Goal: Check status: Check status

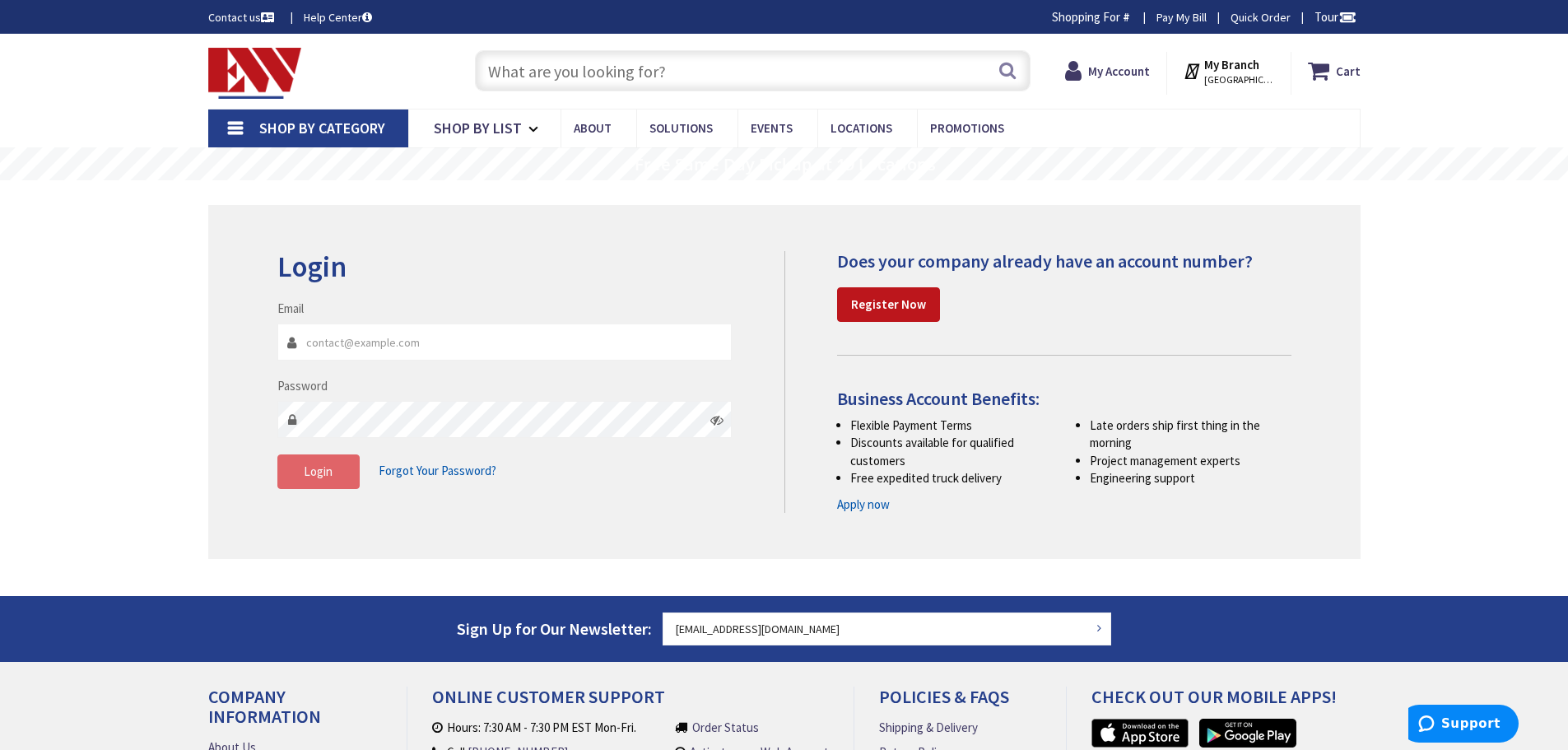
type input "D MA-[STREET_ADDRESS]"
type input "ZELEKELECTRIC@COMCAST.NET"
click at [341, 470] on button "Login" at bounding box center [318, 471] width 82 height 34
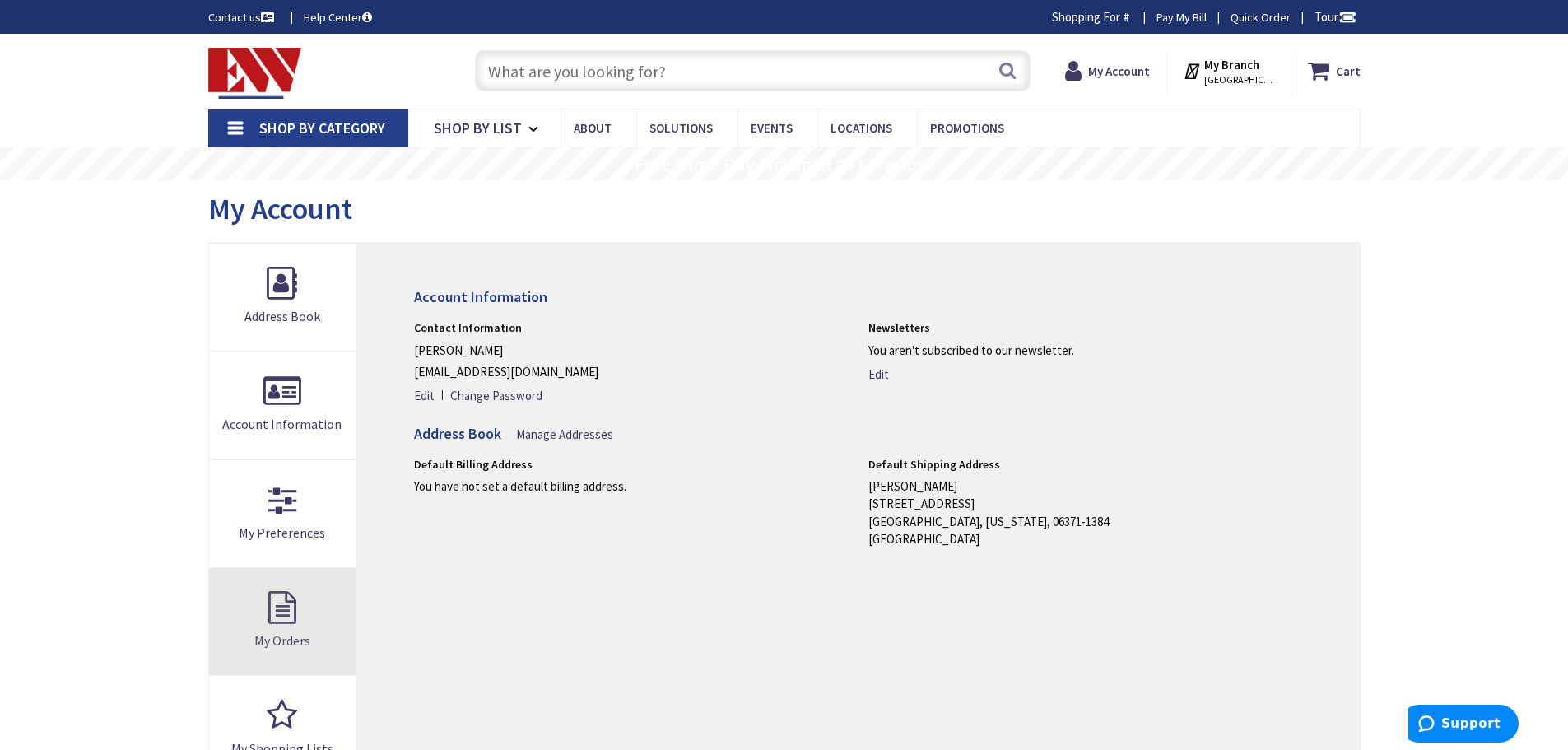
click at [287, 607] on link "My Orders" at bounding box center [282, 621] width 147 height 107
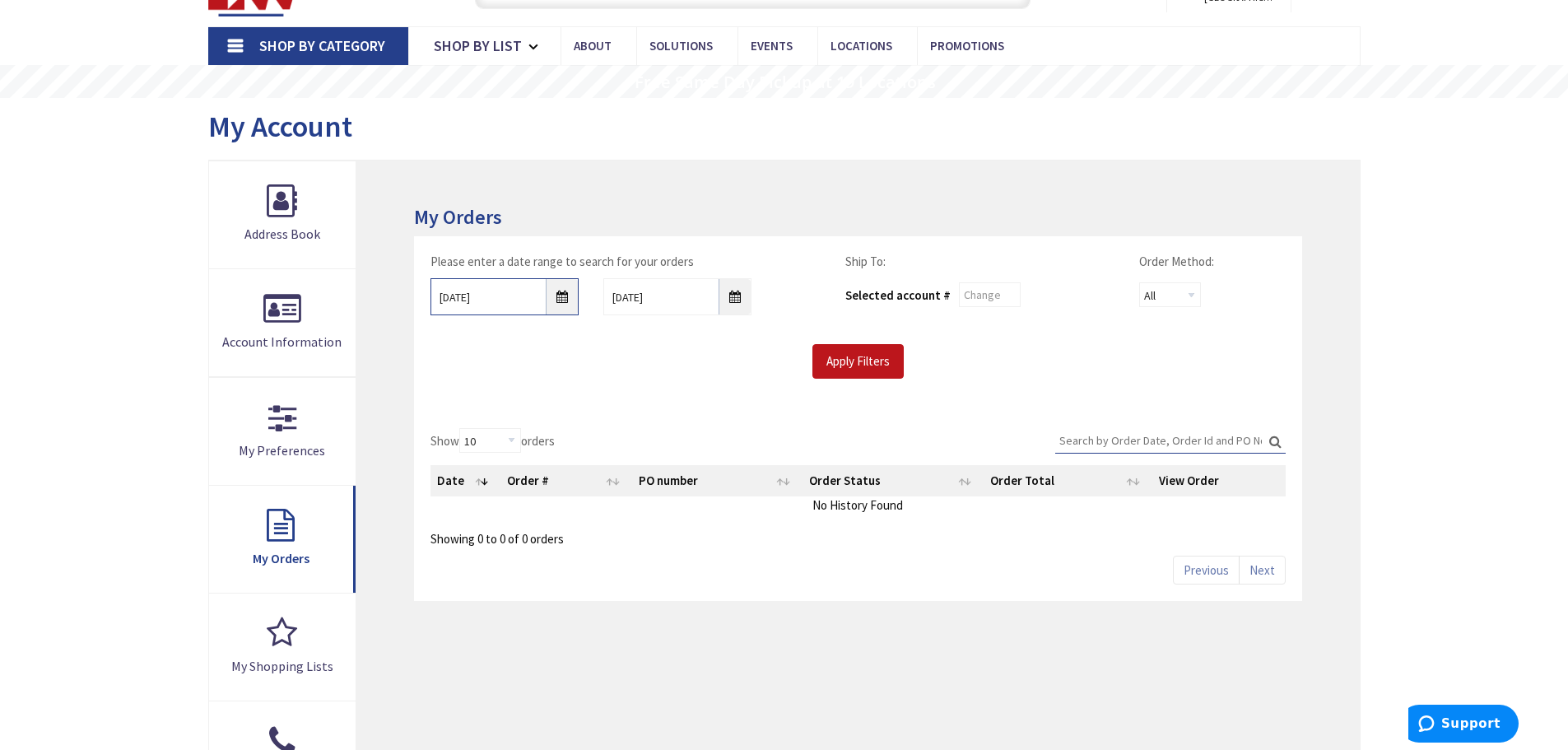
click at [566, 301] on input "[DATE]" at bounding box center [504, 296] width 148 height 37
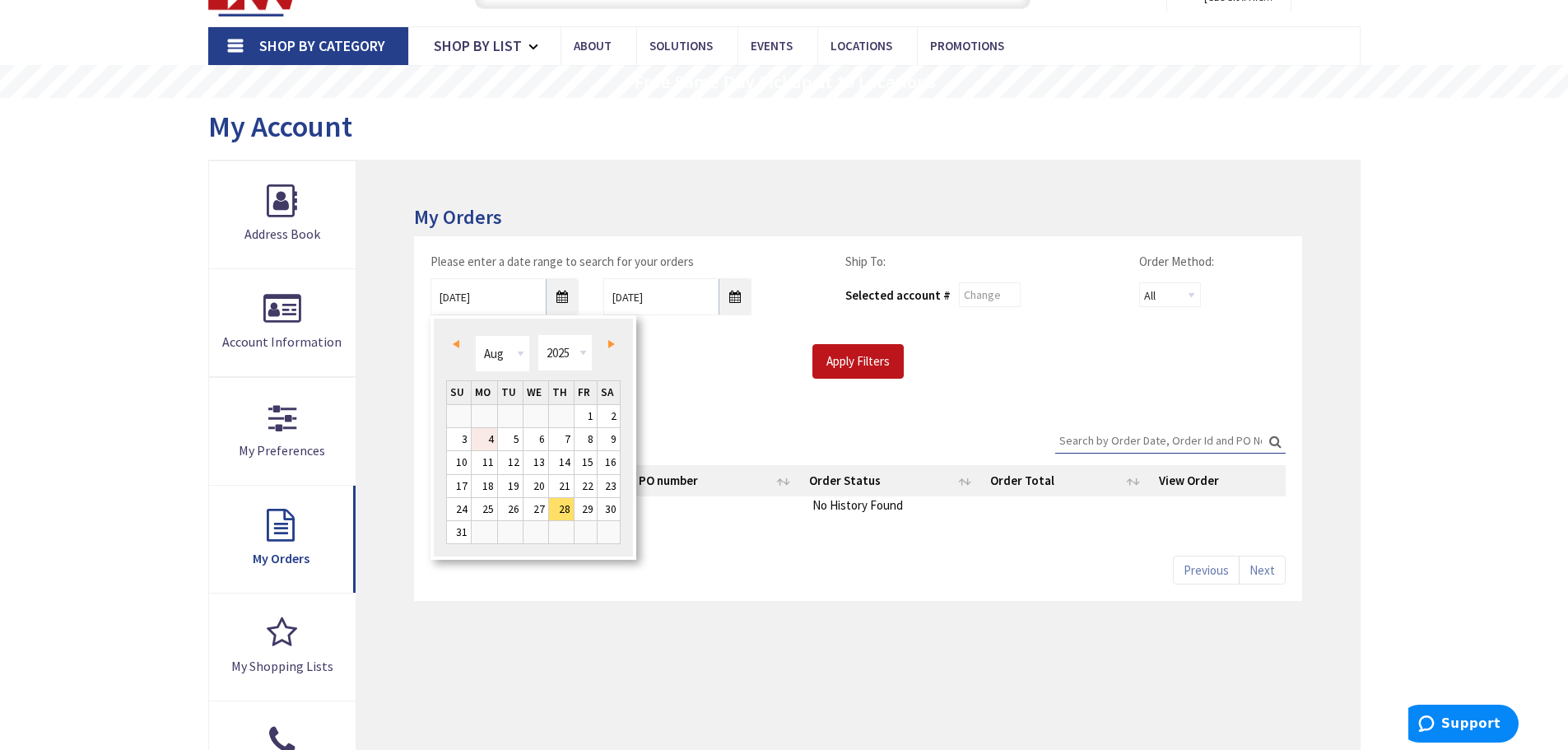
click at [492, 437] on link "4" at bounding box center [484, 439] width 25 height 22
type input "08/04/2025"
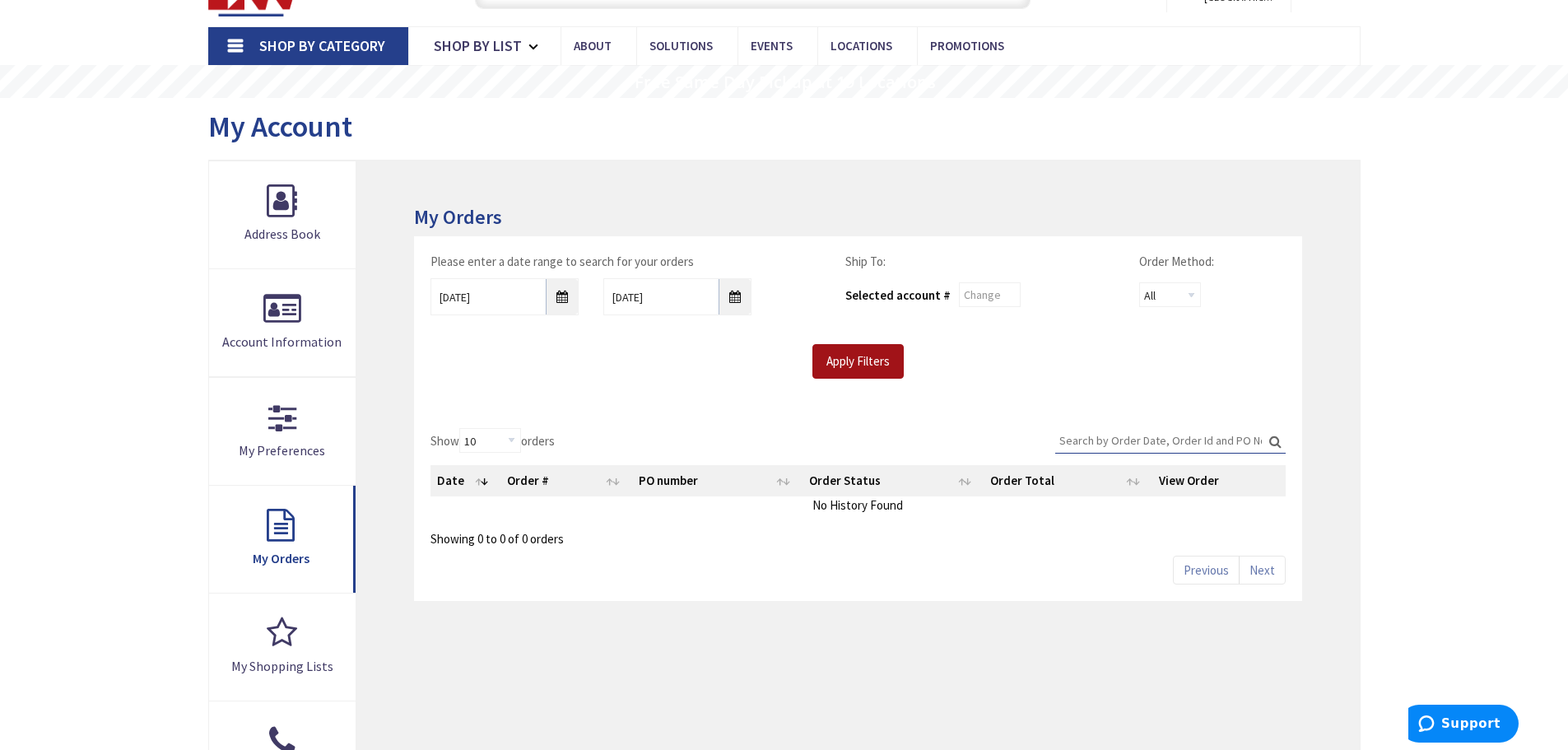
click at [833, 368] on input "Apply Filters" at bounding box center [859, 361] width 92 height 34
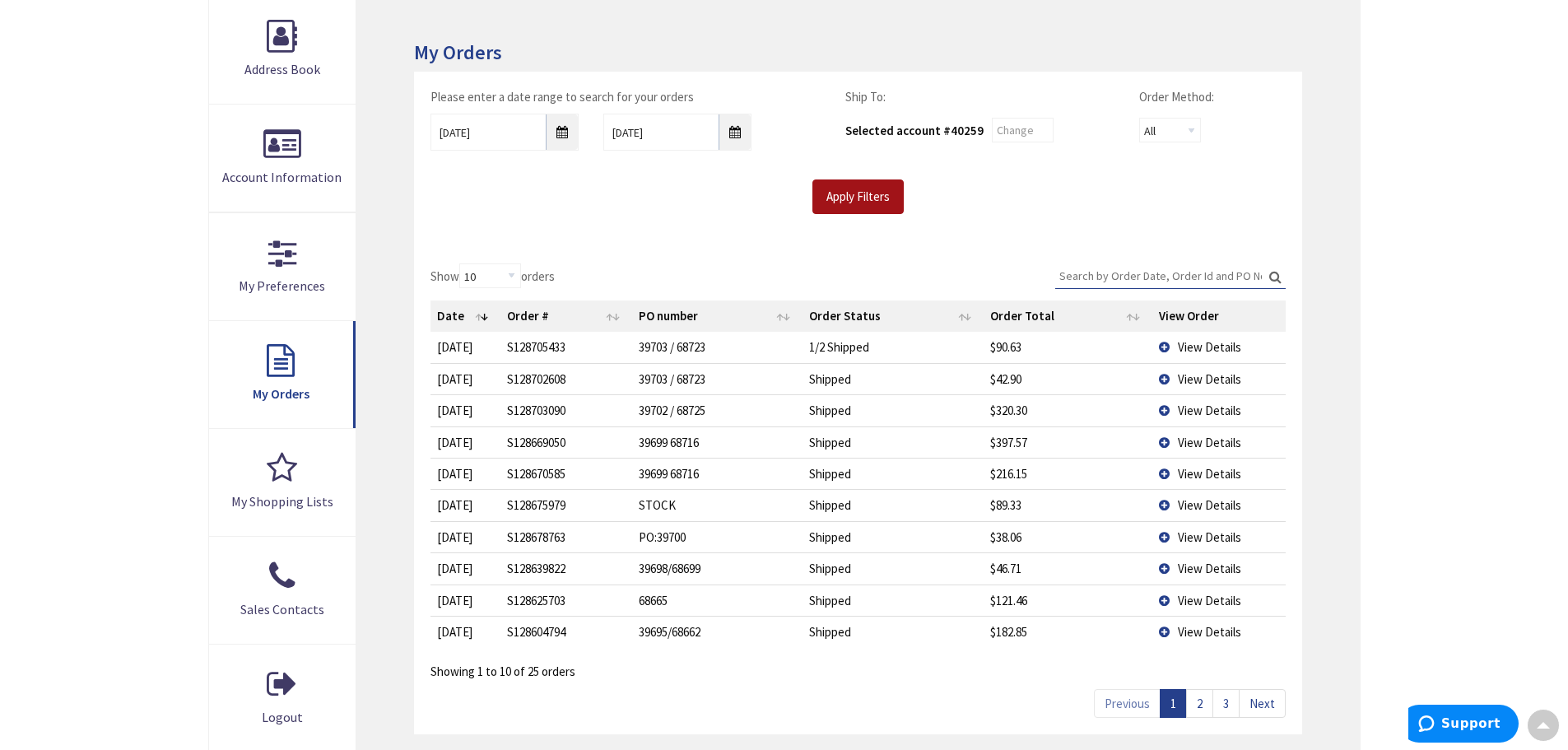
scroll to position [250, 0]
click at [1199, 699] on link "2" at bounding box center [1200, 703] width 27 height 29
click at [1212, 635] on span "View Details" at bounding box center [1209, 632] width 63 height 16
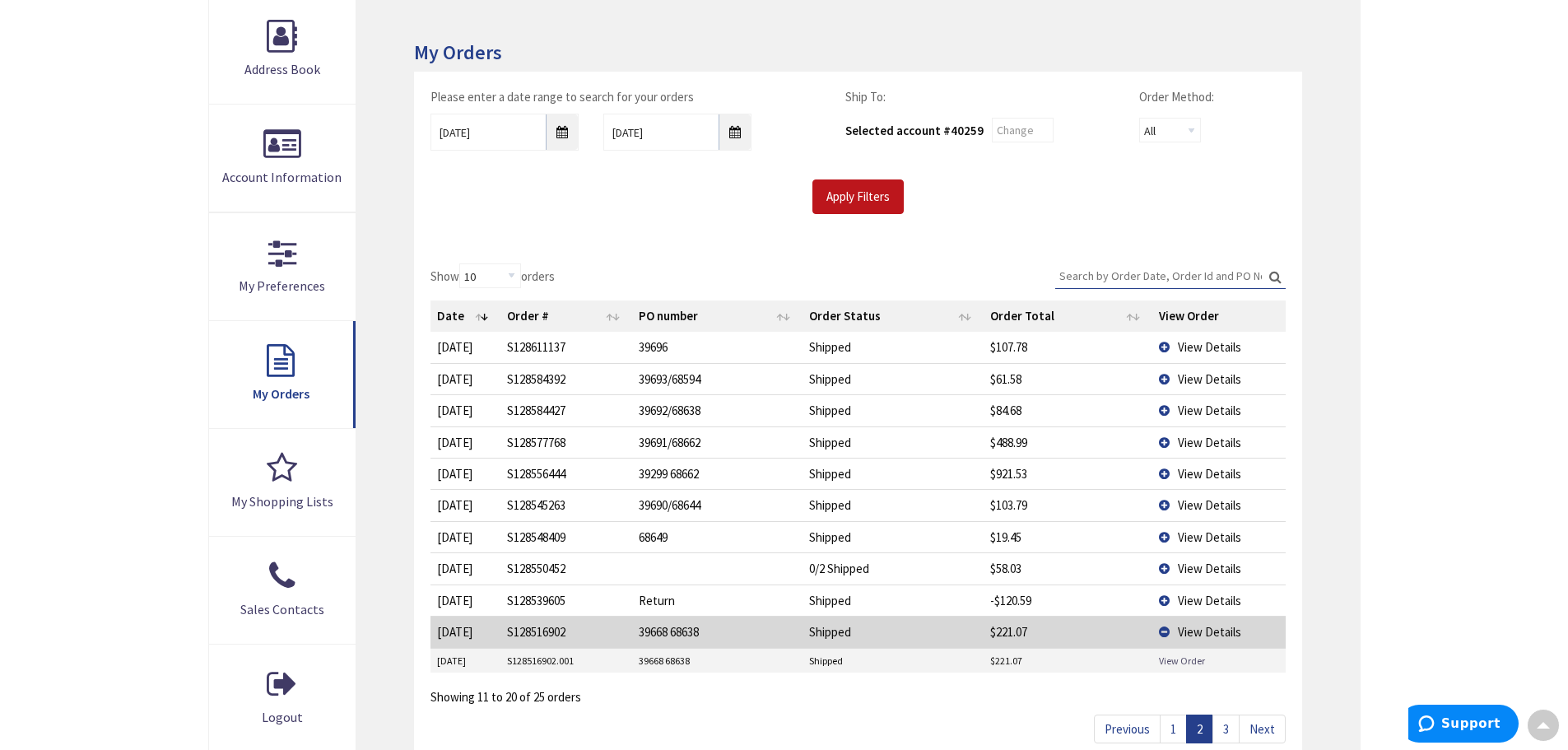
click at [1186, 655] on link "View Order" at bounding box center [1182, 660] width 46 height 14
click at [1186, 471] on span "View Details" at bounding box center [1209, 474] width 63 height 16
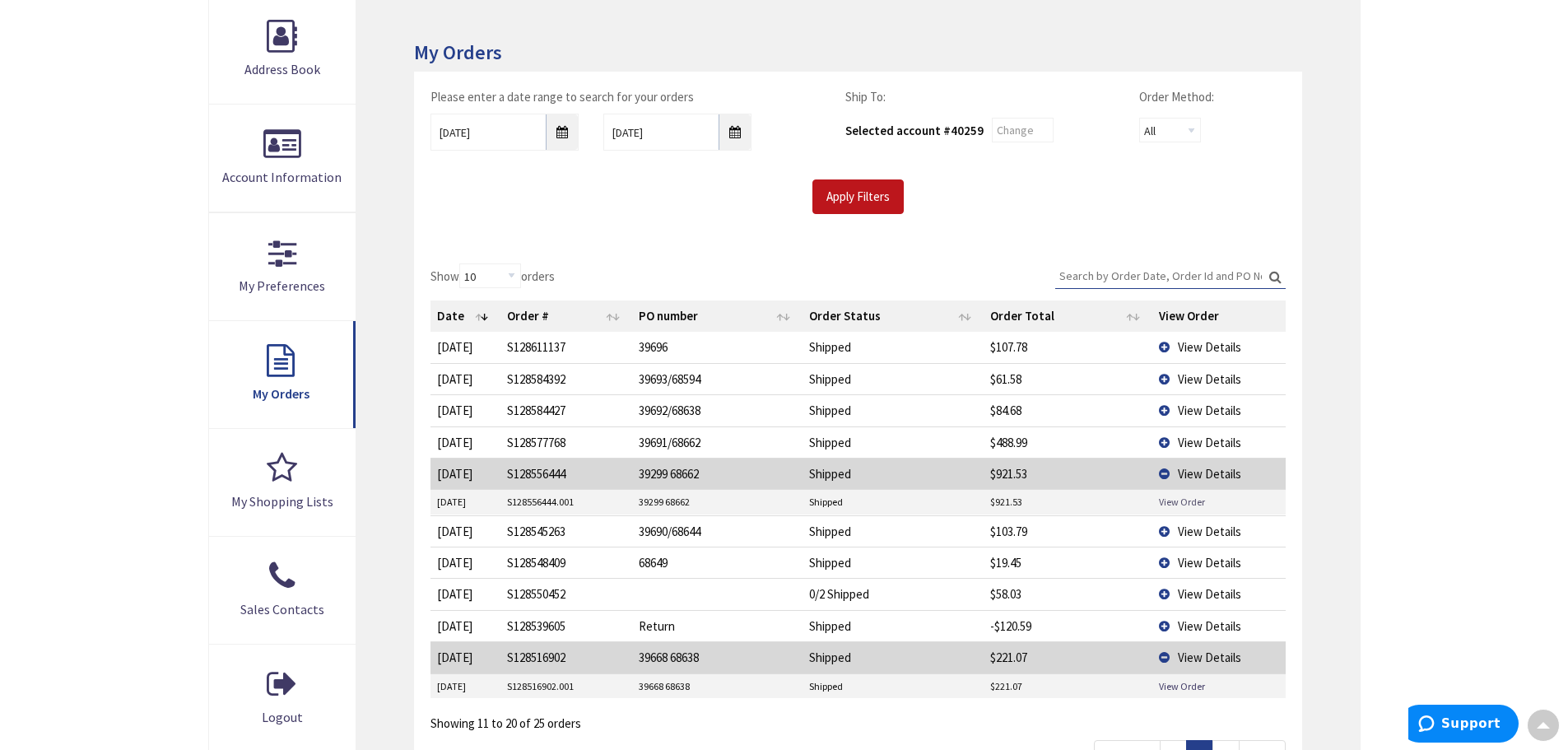
click at [1187, 503] on link "View Order" at bounding box center [1182, 501] width 46 height 14
click at [1156, 268] on input "Search:" at bounding box center [1171, 275] width 230 height 24
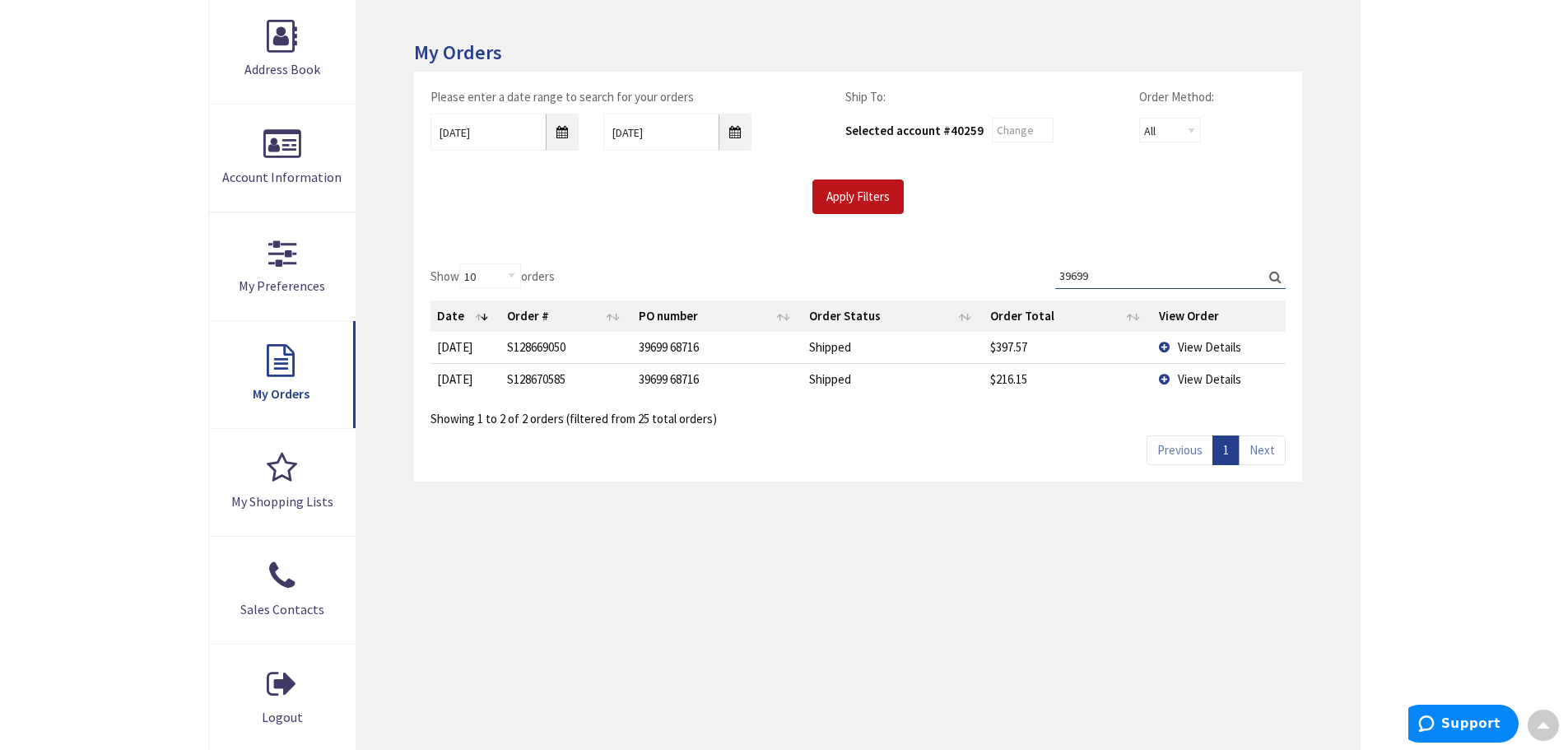
type input "39699"
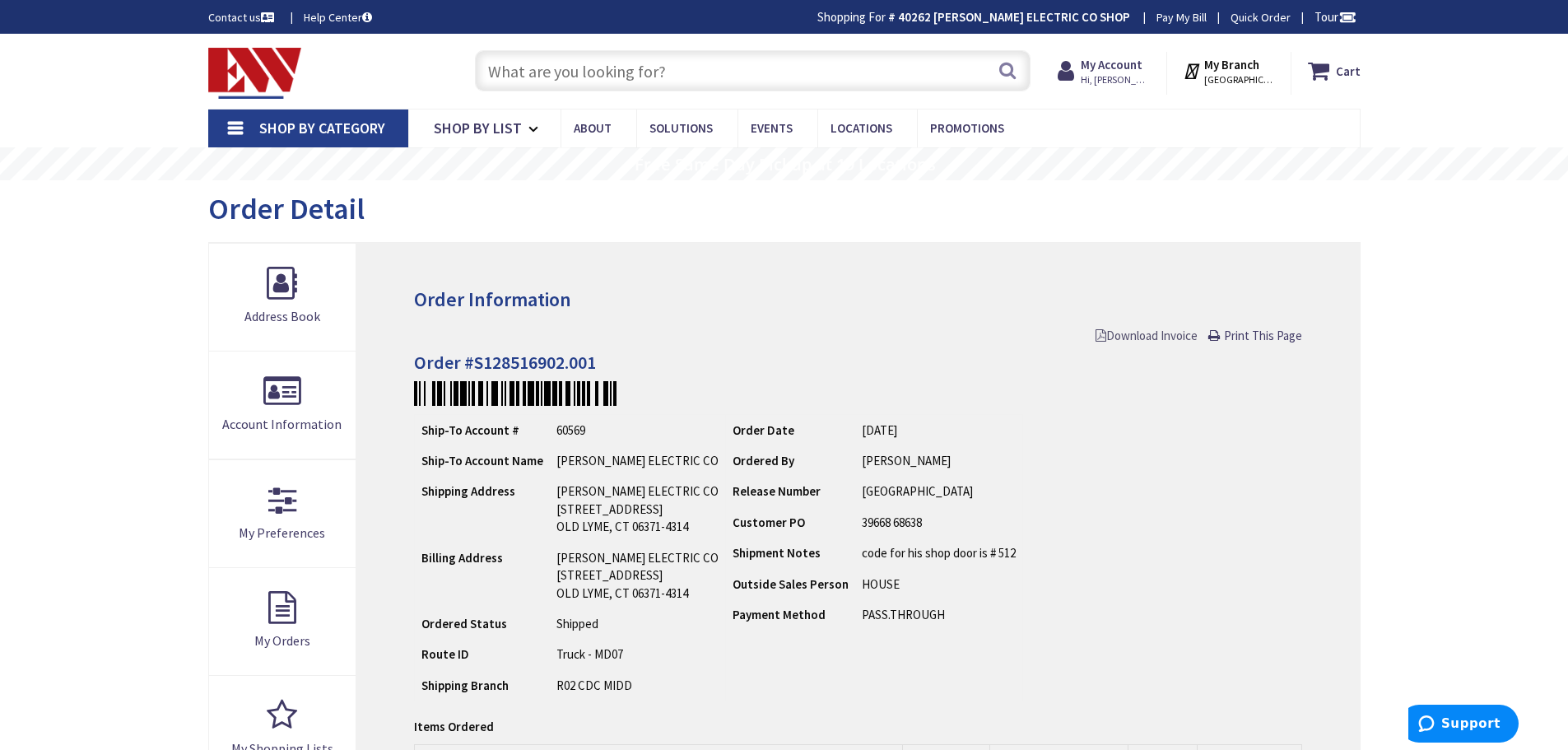
click at [1157, 337] on span "Download Invoice" at bounding box center [1146, 336] width 102 height 16
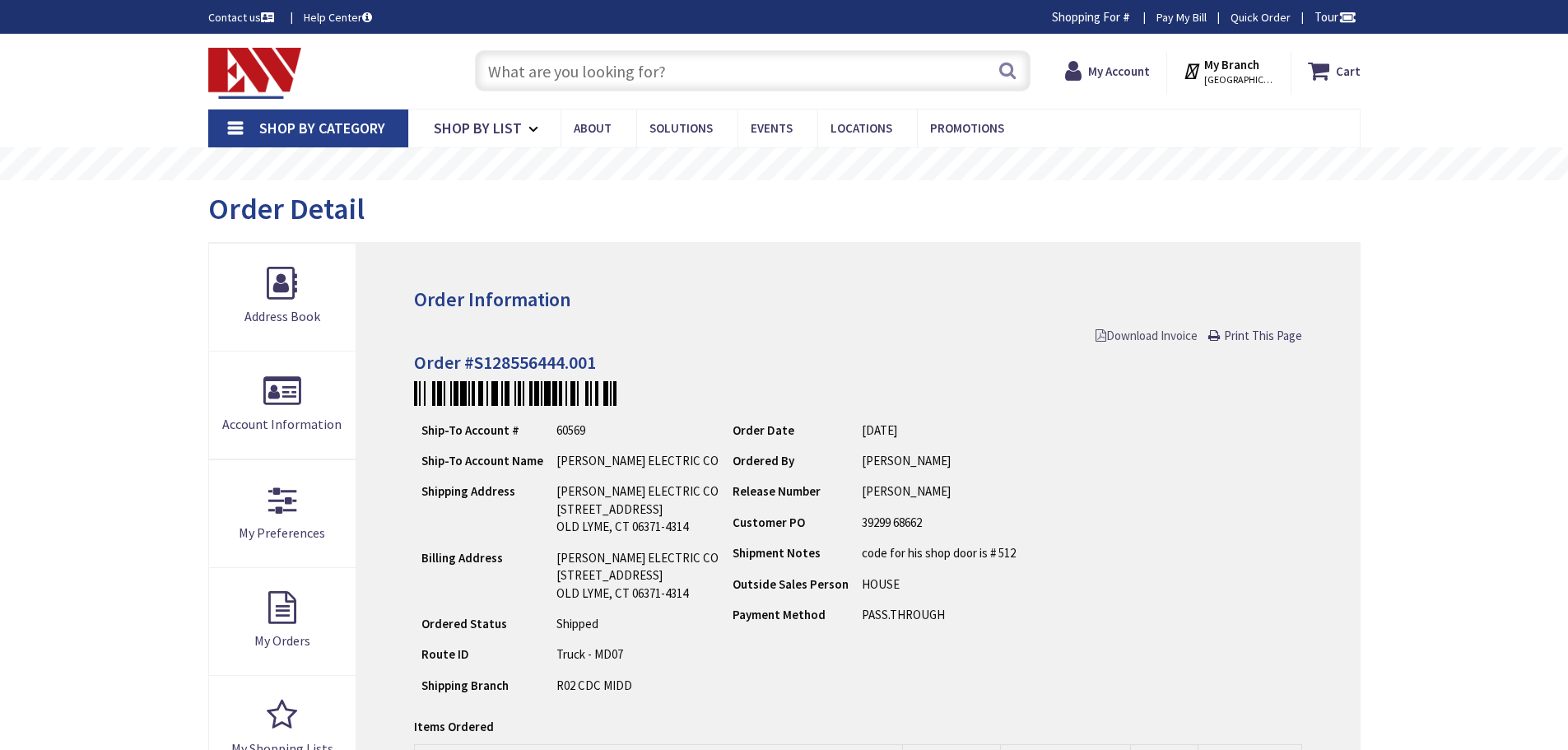
click at [1121, 336] on span "Download Invoice" at bounding box center [1146, 336] width 102 height 16
